Goal: Task Accomplishment & Management: Manage account settings

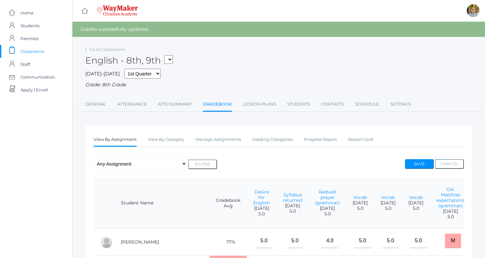
click at [44, 49] on span "Classrooms" at bounding box center [33, 51] width 24 height 13
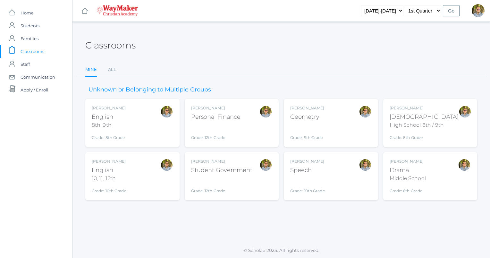
click at [442, 172] on div "[PERSON_NAME] Drama Middle School Grade: 6th Grade THEATER" at bounding box center [429, 175] width 81 height 35
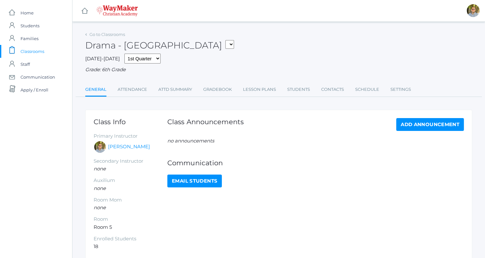
click at [127, 89] on link "Attendance" at bounding box center [132, 89] width 29 height 13
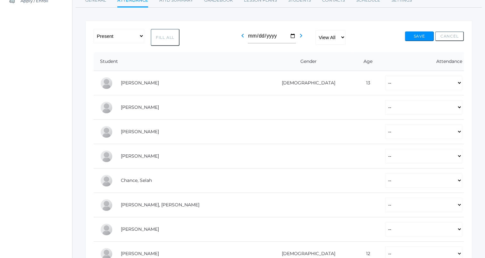
scroll to position [90, 0]
click at [165, 35] on button "Fill All" at bounding box center [165, 36] width 29 height 17
select select "P"
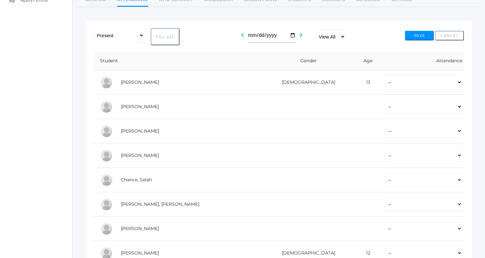
select select "P"
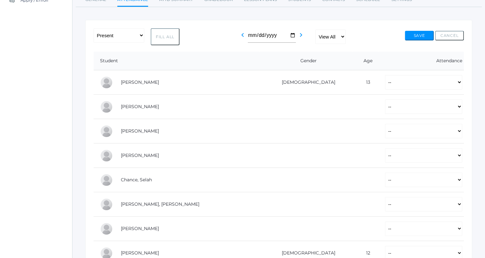
select select "P"
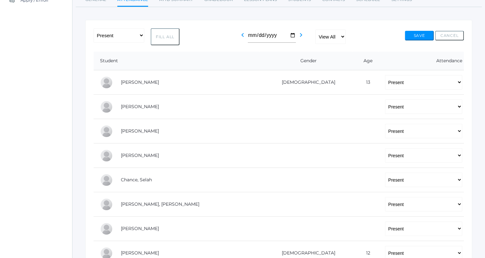
select select "P"
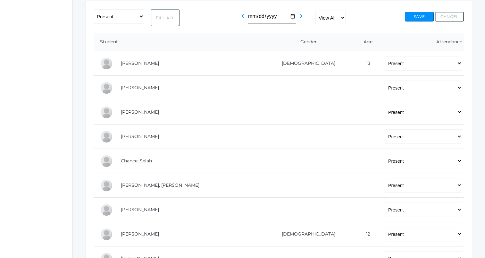
scroll to position [109, 0]
click at [385, 64] on select "-- Present Tardy Excused Tardy Unexcused Absent Excused Absent Unexcused" at bounding box center [423, 63] width 77 height 14
select select "AE"
click at [385, 56] on select "-- Present Tardy Excused Tardy Unexcused Absent Excused Absent Unexcused" at bounding box center [423, 63] width 77 height 14
click at [393, 88] on select "-- Present Tardy Excused Tardy Unexcused Absent Excused Absent Unexcused" at bounding box center [423, 87] width 77 height 14
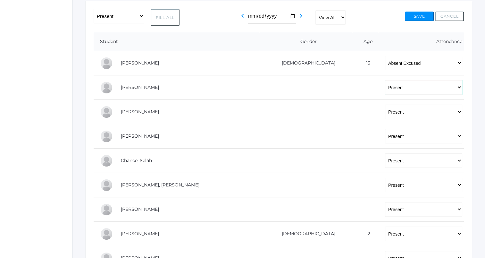
select select "TU"
click at [385, 80] on select "-- Present Tardy Excused Tardy Unexcused Absent Excused Absent Unexcused" at bounding box center [423, 87] width 77 height 14
click at [385, 111] on select "-- Present Tardy Excused Tardy Unexcused Absent Excused Absent Unexcused" at bounding box center [423, 111] width 77 height 14
click at [385, 104] on select "-- Present Tardy Excused Tardy Unexcused Absent Excused Absent Unexcused" at bounding box center [423, 111] width 77 height 14
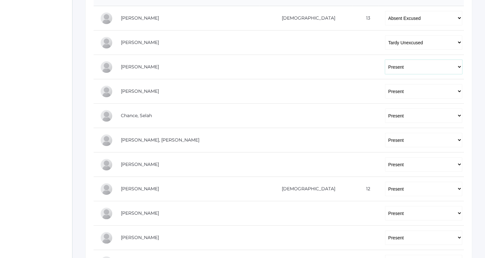
scroll to position [155, 0]
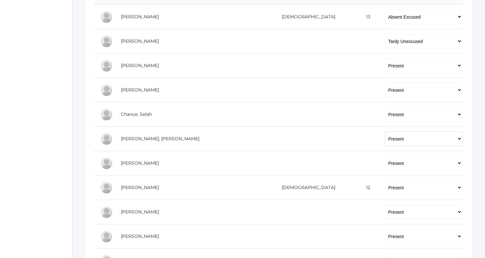
click at [385, 138] on select "-- Present Tardy Excused Tardy Unexcused Absent Excused Absent Unexcused" at bounding box center [423, 138] width 77 height 14
select select "TU"
click at [385, 131] on select "-- Present Tardy Excused Tardy Unexcused Absent Excused Absent Unexcused" at bounding box center [423, 138] width 77 height 14
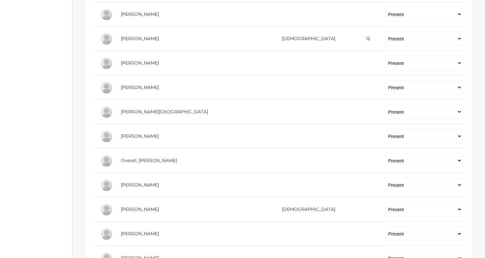
scroll to position [304, 0]
click at [385, 86] on select "-- Present Tardy Excused Tardy Unexcused Absent Excused Absent Unexcused" at bounding box center [423, 86] width 77 height 14
select select
click at [385, 79] on select "-- Present Tardy Excused Tardy Unexcused Absent Excused Absent Unexcused" at bounding box center [423, 86] width 77 height 14
click at [385, 109] on select "-- Present Tardy Excused Tardy Unexcused Absent Excused Absent Unexcused" at bounding box center [423, 111] width 77 height 14
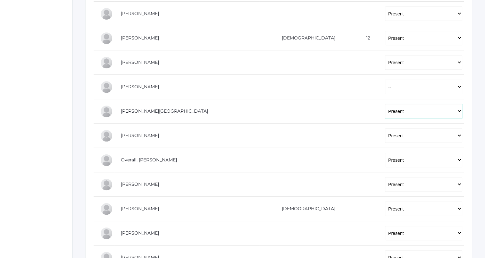
select select
click at [385, 104] on select "-- Present Tardy Excused Tardy Unexcused Absent Excused Absent Unexcused" at bounding box center [423, 111] width 77 height 14
click at [385, 135] on select "-- Present Tardy Excused Tardy Unexcused Absent Excused Absent Unexcused" at bounding box center [423, 135] width 77 height 14
select select
click at [385, 128] on select "-- Present Tardy Excused Tardy Unexcused Absent Excused Absent Unexcused" at bounding box center [423, 135] width 77 height 14
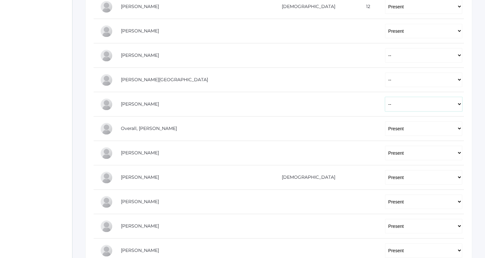
scroll to position [345, 0]
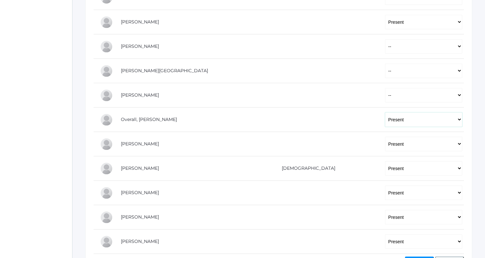
click at [385, 119] on select "-- Present Tardy Excused Tardy Unexcused Absent Excused Absent Unexcused" at bounding box center [423, 119] width 77 height 14
select select "AE"
click at [385, 112] on select "-- Present Tardy Excused Tardy Unexcused Absent Excused Absent Unexcused" at bounding box center [423, 119] width 77 height 14
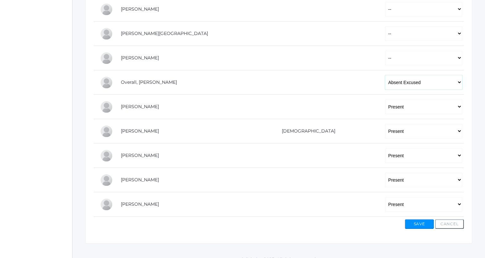
scroll to position [389, 0]
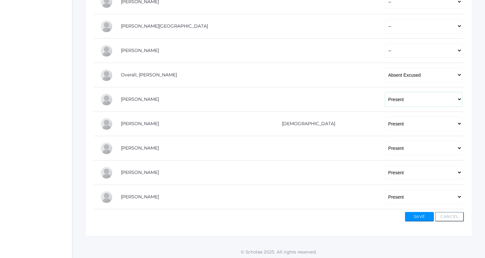
click at [385, 100] on select "-- Present Tardy Excused Tardy Unexcused Absent Excused Absent Unexcused" at bounding box center [423, 99] width 77 height 14
select select
click at [385, 92] on select "-- Present Tardy Excused Tardy Unexcused Absent Excused Absent Unexcused" at bounding box center [423, 99] width 77 height 14
click at [385, 195] on select "-- Present Tardy Excused Tardy Unexcused Absent Excused Absent Unexcused" at bounding box center [423, 196] width 77 height 14
select select "TU"
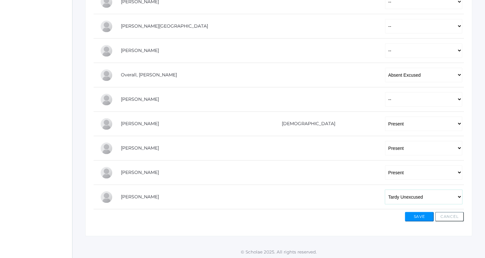
click at [385, 189] on select "-- Present Tardy Excused Tardy Unexcused Absent Excused Absent Unexcused" at bounding box center [423, 196] width 77 height 14
click at [413, 215] on button "Save" at bounding box center [419, 216] width 29 height 10
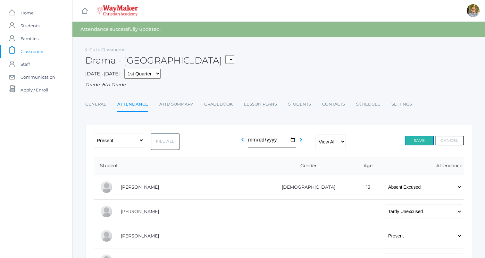
click at [414, 138] on button "Save" at bounding box center [419, 141] width 29 height 10
click at [38, 51] on span "Classrooms" at bounding box center [33, 51] width 24 height 13
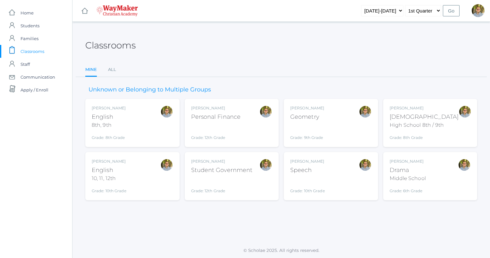
click at [247, 189] on div "Grade: 12th Grade" at bounding box center [222, 185] width 62 height 17
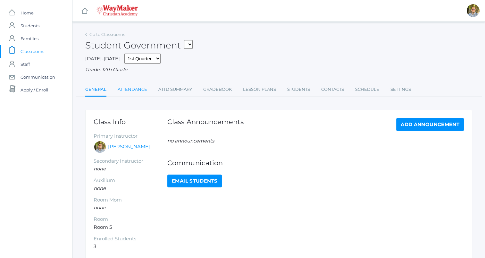
click at [133, 87] on link "Attendance" at bounding box center [132, 89] width 29 height 13
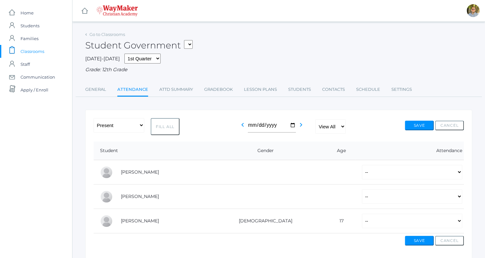
scroll to position [25, 0]
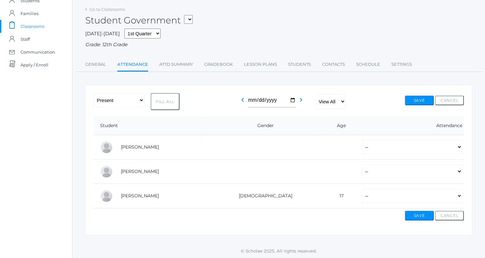
click at [164, 102] on button "Fill All" at bounding box center [165, 101] width 29 height 17
select select "P"
click at [362, 198] on select "-- Present Tardy Excused Tardy Unexcused Absent Excused Absent Unexcused" at bounding box center [412, 195] width 100 height 14
select select "AE"
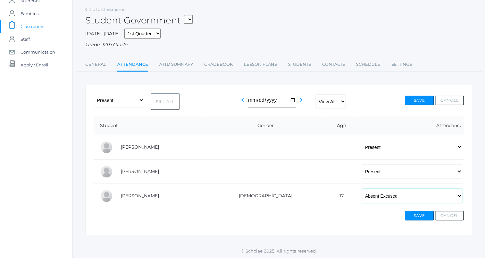
click at [362, 188] on select "-- Present Tardy Excused Tardy Unexcused Absent Excused Absent Unexcused" at bounding box center [412, 195] width 100 height 14
click at [416, 103] on button "Save" at bounding box center [419, 100] width 29 height 10
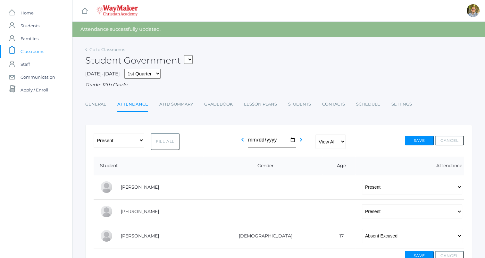
click at [40, 51] on span "Classrooms" at bounding box center [33, 51] width 24 height 13
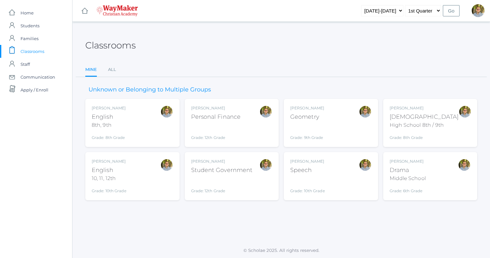
click at [343, 128] on div "[PERSON_NAME] Geometry Grade: 9th Grade GEOM" at bounding box center [330, 122] width 81 height 35
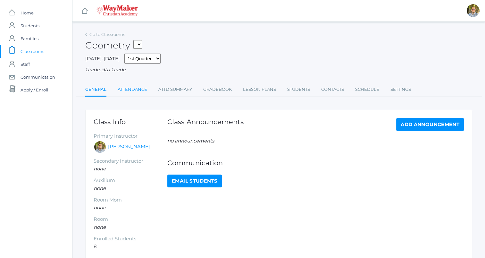
click at [126, 93] on link "Attendance" at bounding box center [132, 89] width 29 height 13
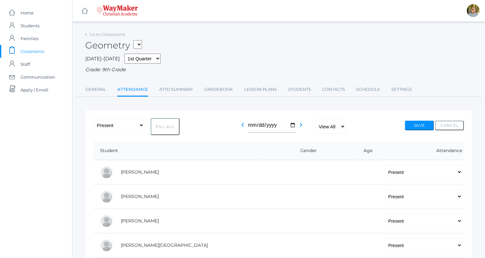
click at [39, 51] on span "Classrooms" at bounding box center [33, 51] width 24 height 13
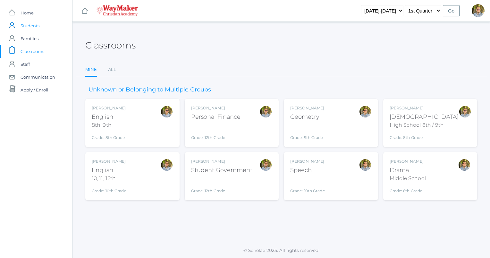
click at [31, 26] on span "Students" at bounding box center [30, 25] width 19 height 13
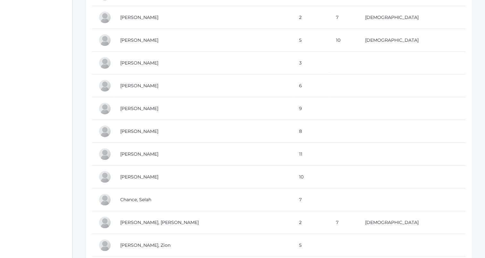
scroll to position [218, 0]
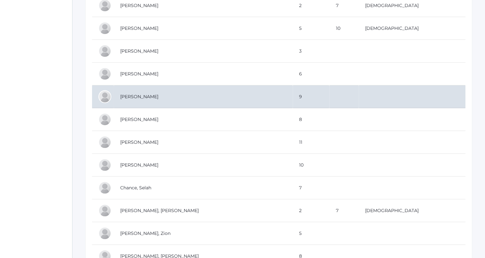
click at [208, 99] on td "[PERSON_NAME]" at bounding box center [203, 96] width 179 height 23
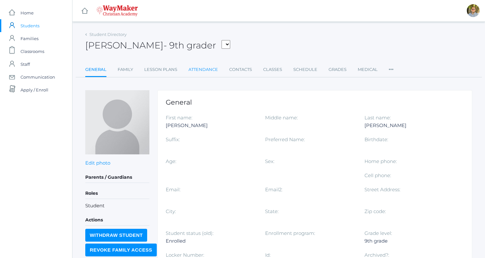
click at [198, 67] on link "Attendance" at bounding box center [202, 69] width 29 height 13
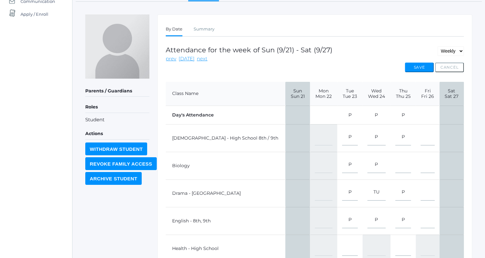
scroll to position [74, 0]
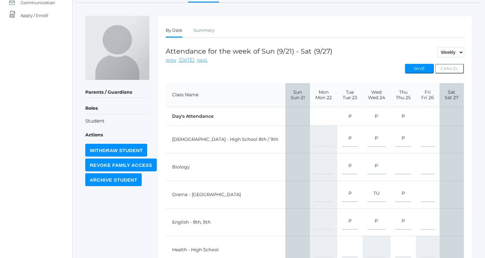
click at [445, 52] on select "Daily Weekly Monthly" at bounding box center [450, 52] width 26 height 10
click at [413, 40] on div "By Date Summary By Date Summary Attendance for the week of Sun (9/21) - Sat (9/…" at bounding box center [314, 185] width 315 height 339
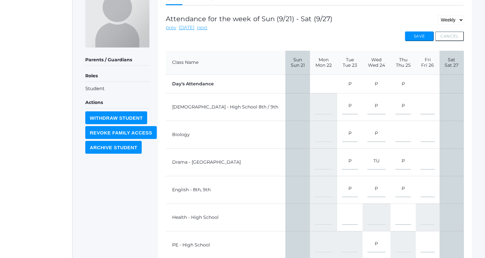
scroll to position [105, 0]
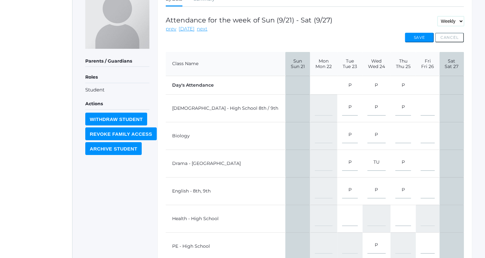
click at [449, 21] on select "Daily Weekly Monthly" at bounding box center [450, 21] width 26 height 10
select select "day"
click at [437, 16] on select "Daily Weekly Monthly" at bounding box center [450, 21] width 26 height 10
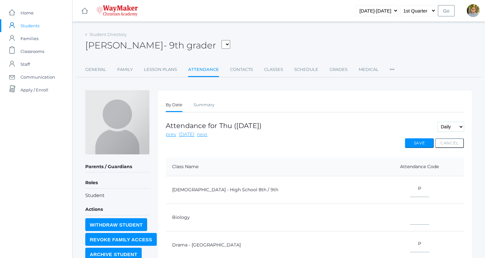
click at [451, 127] on select "Daily Weekly Monthly" at bounding box center [450, 127] width 26 height 10
select select "week"
click at [437, 122] on select "Daily Weekly Monthly" at bounding box center [450, 127] width 26 height 10
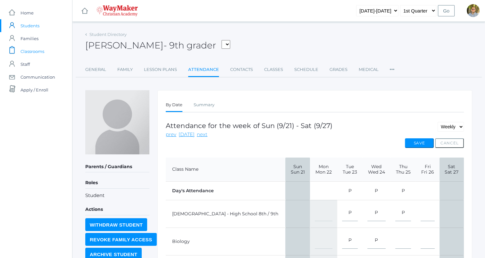
click at [30, 52] on span "Classrooms" at bounding box center [33, 51] width 24 height 13
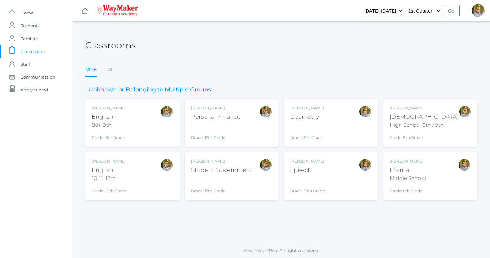
click at [448, 168] on div "[PERSON_NAME] Drama Middle School Grade: 6th Grade THEATER" at bounding box center [429, 175] width 81 height 35
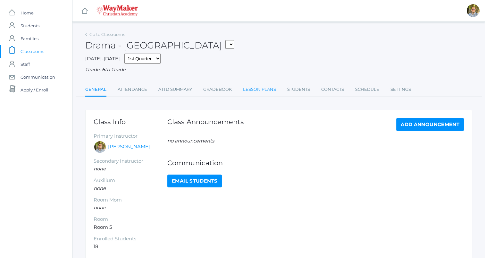
click at [258, 84] on link "Lesson Plans" at bounding box center [259, 89] width 33 height 13
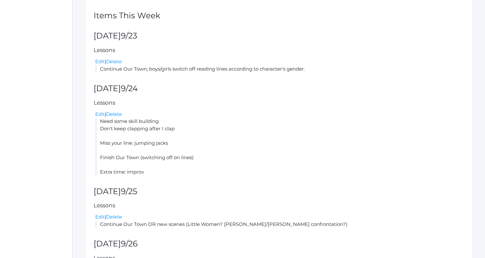
scroll to position [193, 0]
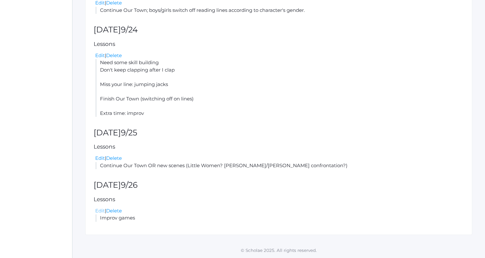
click at [99, 209] on link "Edit" at bounding box center [100, 210] width 10 height 6
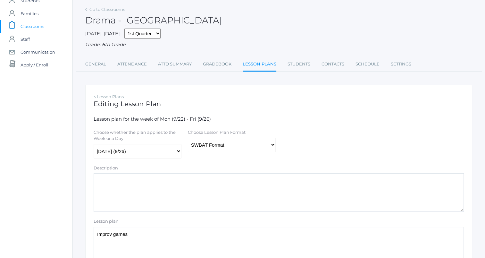
scroll to position [27, 0]
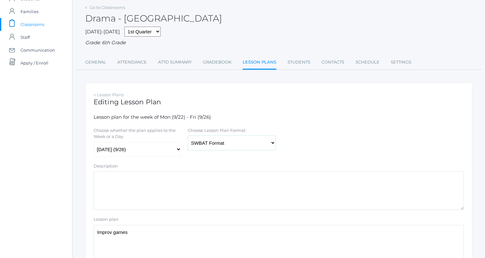
click at [257, 145] on select "Traditional Format SWBAT Format" at bounding box center [232, 143] width 88 height 14
select select "legacy"
click at [188, 136] on select "Traditional Format SWBAT Format" at bounding box center [232, 143] width 88 height 14
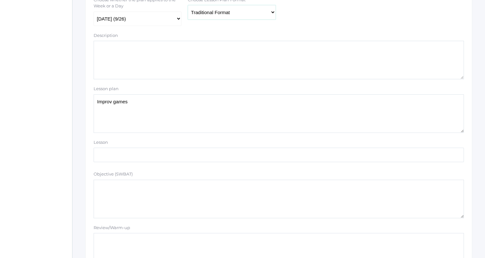
scroll to position [172, 0]
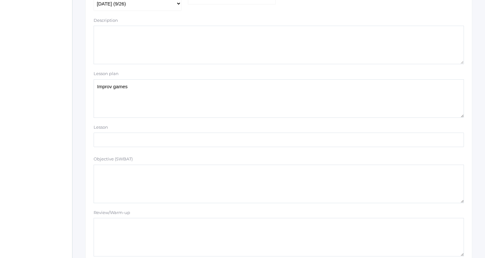
click at [235, 106] on textarea "Improv games" at bounding box center [279, 98] width 370 height 38
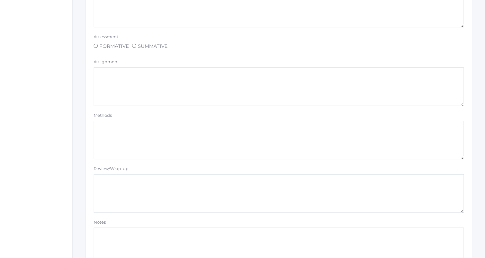
scroll to position [542, 0]
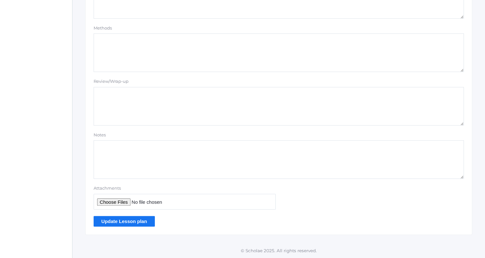
type textarea "Kylen: BE FIRM Improv games"
click at [125, 223] on input "Update Lesson plan" at bounding box center [124, 221] width 61 height 11
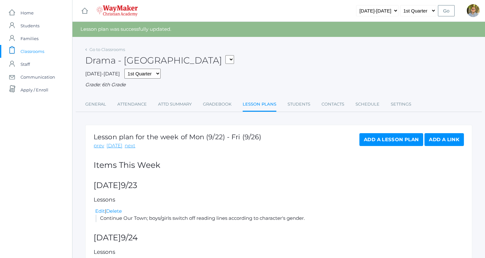
click at [35, 54] on span "Classrooms" at bounding box center [33, 51] width 24 height 13
